Goal: Information Seeking & Learning: Learn about a topic

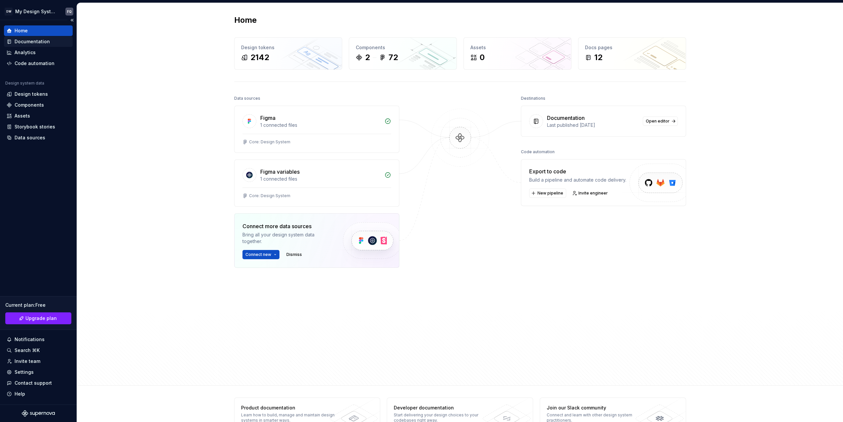
click at [20, 40] on div "Documentation" at bounding box center [32, 41] width 35 height 7
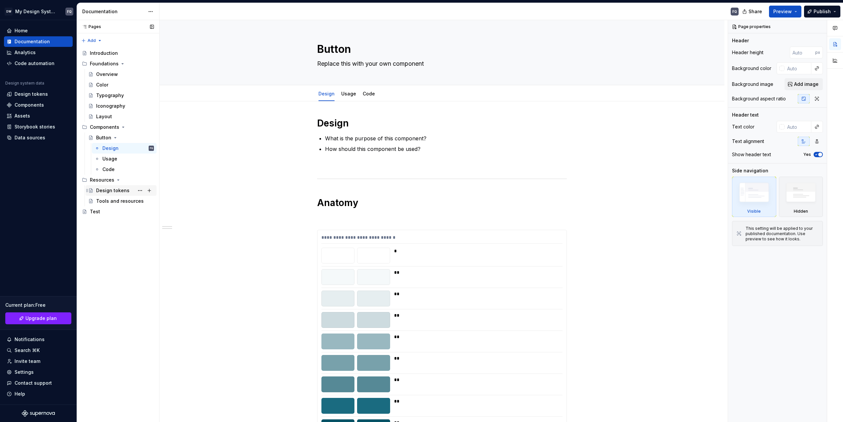
click at [126, 192] on div "Design tokens" at bounding box center [112, 190] width 33 height 7
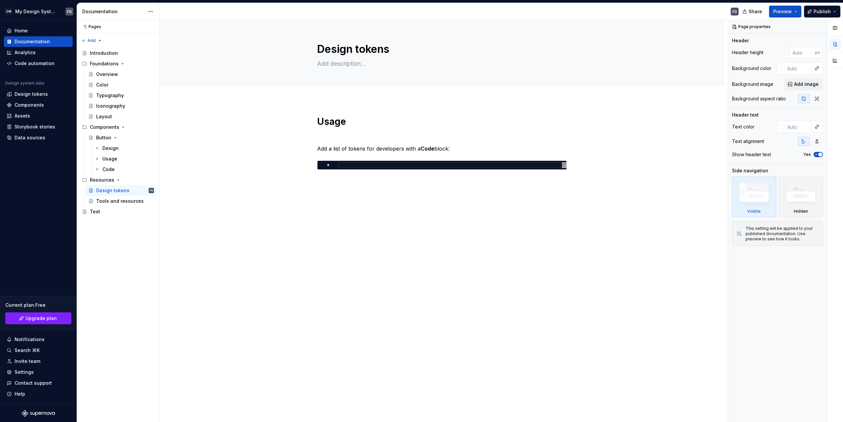
type textarea "*"
